Goal: Find contact information: Find contact information

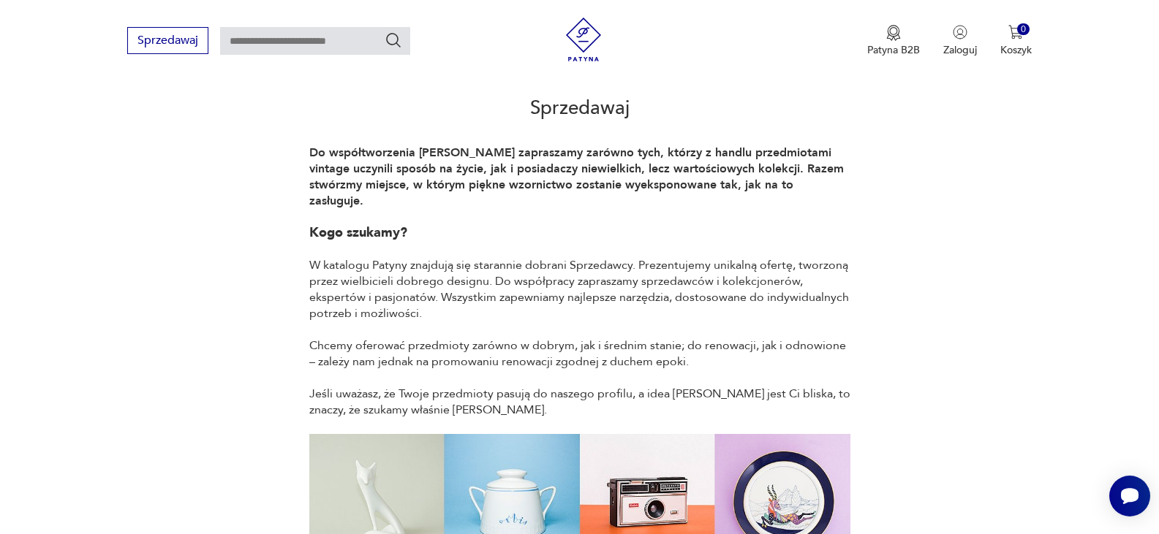
scroll to position [146, 0]
click at [159, 39] on button "Sprzedawaj" at bounding box center [167, 40] width 81 height 27
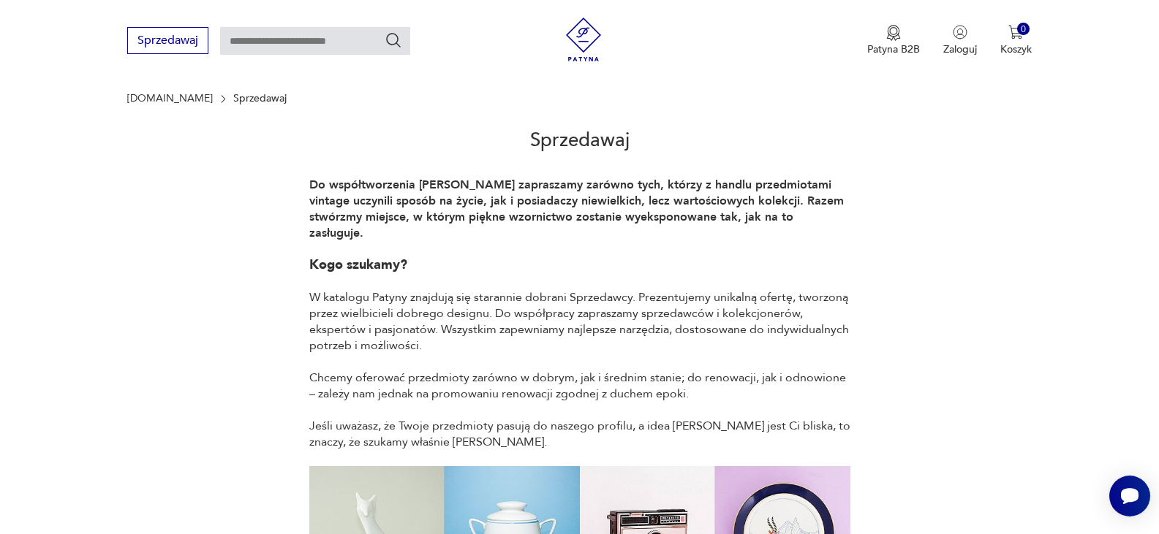
scroll to position [1386, 0]
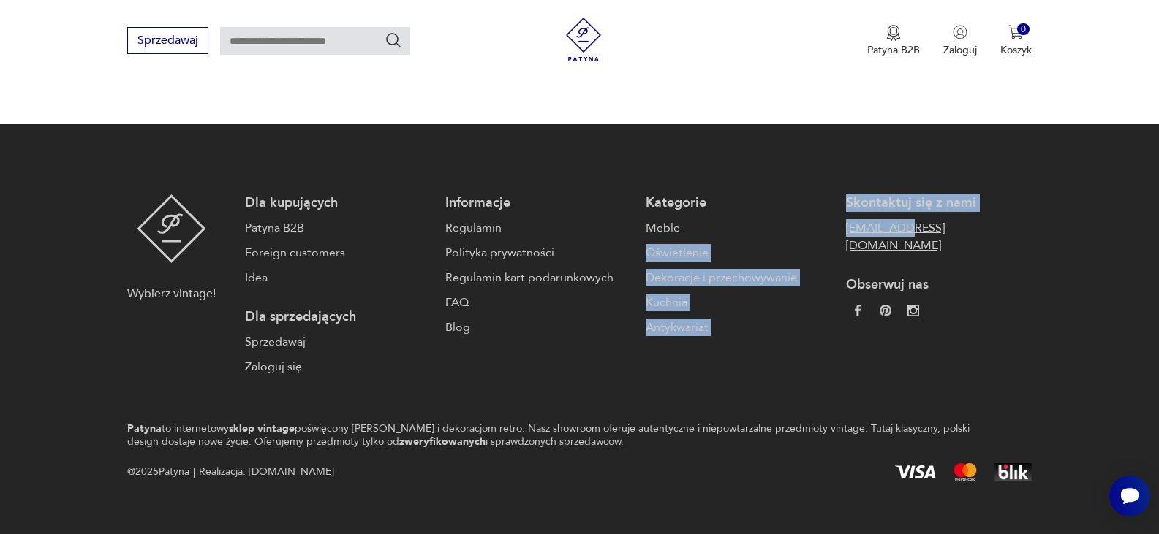
drag, startPoint x: 777, startPoint y: 213, endPoint x: 850, endPoint y: 212, distance: 73.1
click at [850, 212] on div "Dla kupujących Patyna B2B Foreign customers Idea Dla sprzedających Sprzedawaj Z…" at bounding box center [638, 284] width 786 height 181
click at [904, 219] on link "[EMAIL_ADDRESS][DOMAIN_NAME]" at bounding box center [939, 236] width 186 height 35
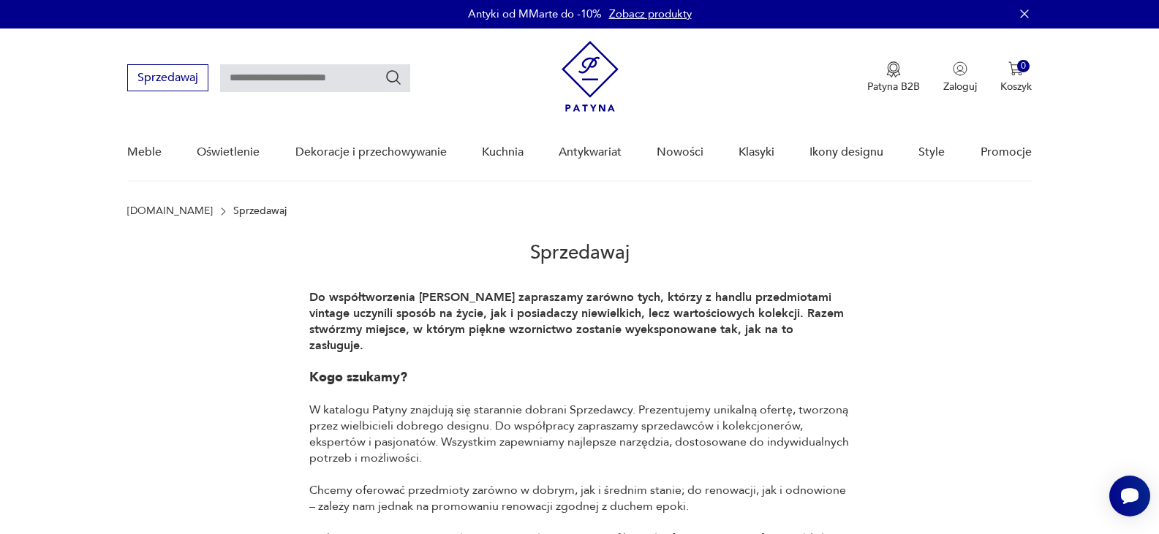
scroll to position [0, 0]
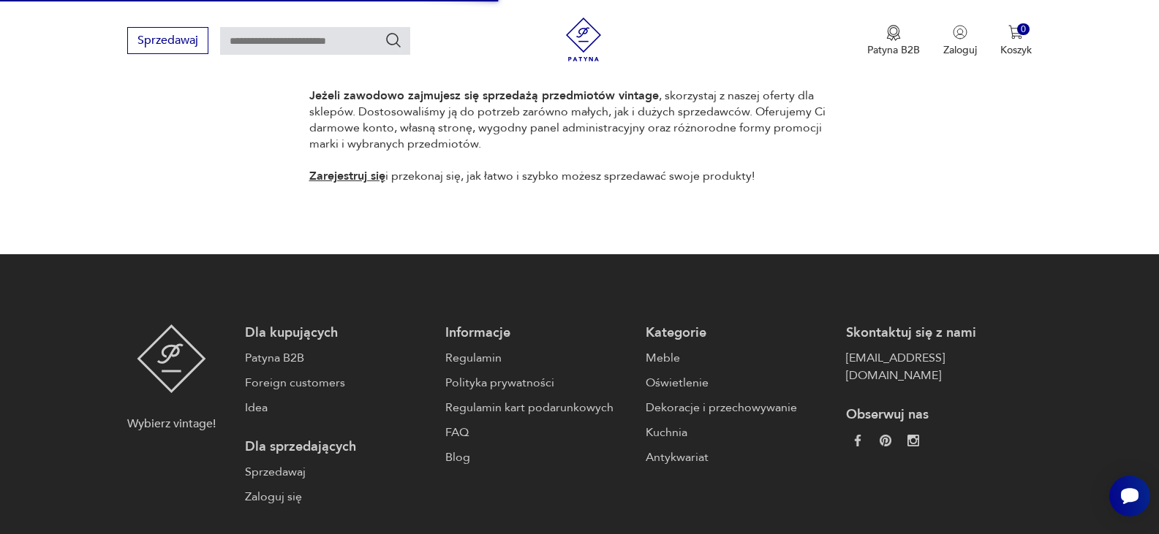
scroll to position [1386, 0]
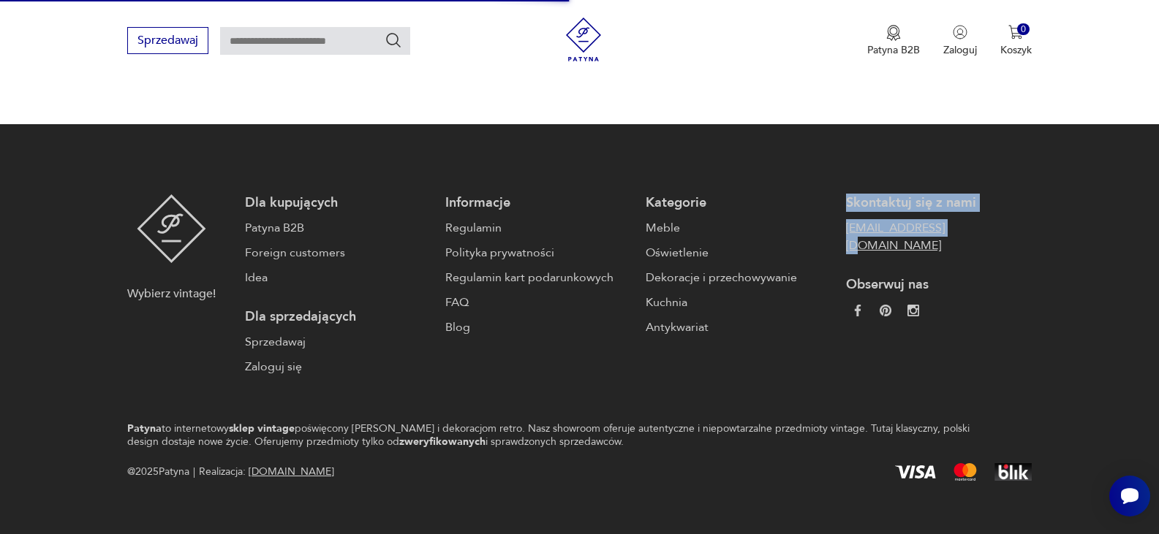
drag, startPoint x: 782, startPoint y: 181, endPoint x: 886, endPoint y: 210, distance: 107.6
click at [886, 210] on div "Dla kupujących Patyna B2B Foreign customers Idea Dla sprzedających Sprzedawaj Z…" at bounding box center [638, 284] width 786 height 181
copy div "Skontaktuj się z nami [EMAIL_ADDRESS][DOMAIN_NAME]"
